Goal: Information Seeking & Learning: Learn about a topic

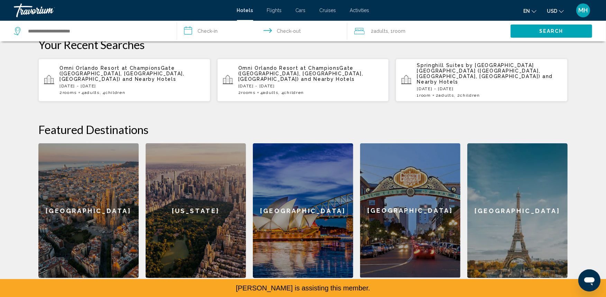
scroll to position [273, 0]
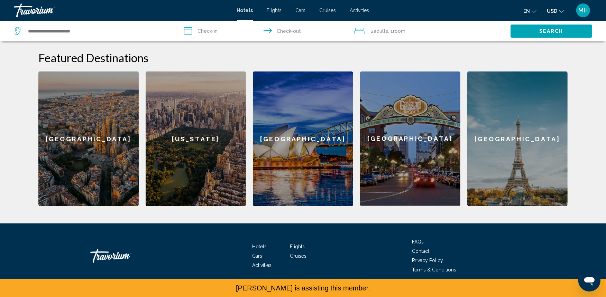
click at [419, 239] on span "FAQs" at bounding box center [418, 242] width 12 height 6
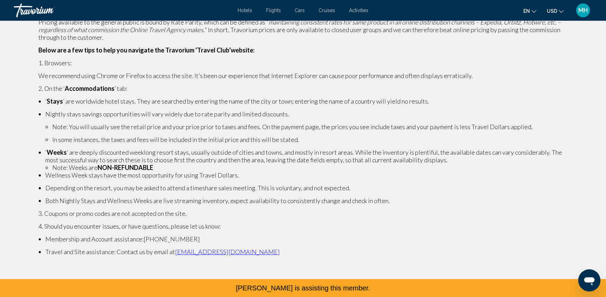
scroll to position [43, 0]
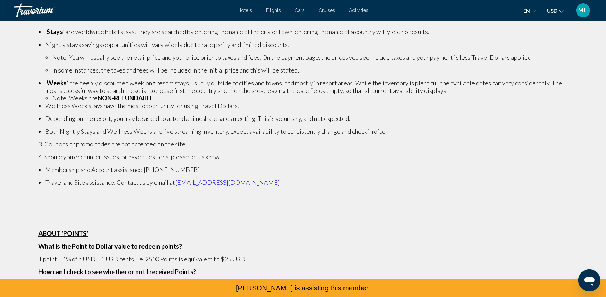
click at [239, 230] on p "ABOUT ‘POINTS’" at bounding box center [302, 234] width 529 height 8
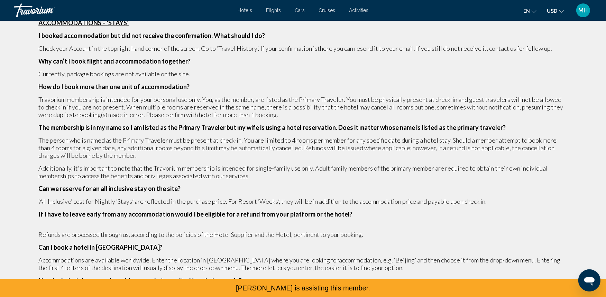
scroll to position [722, 0]
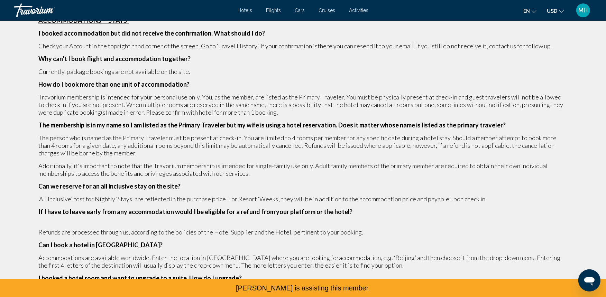
click at [191, 165] on span "Additionally, it's important to note that the Travorium membership is intended …" at bounding box center [292, 169] width 509 height 15
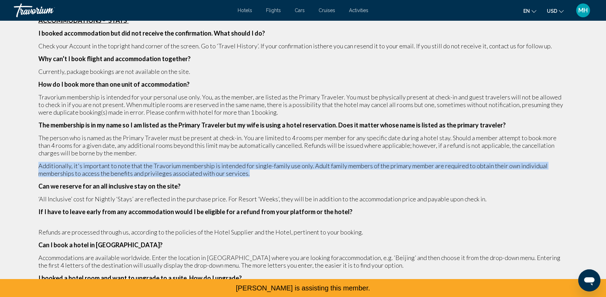
click at [191, 165] on span "Additionally, it's important to note that the Travorium membership is intended …" at bounding box center [292, 169] width 509 height 15
